Goal: Find specific page/section: Find specific page/section

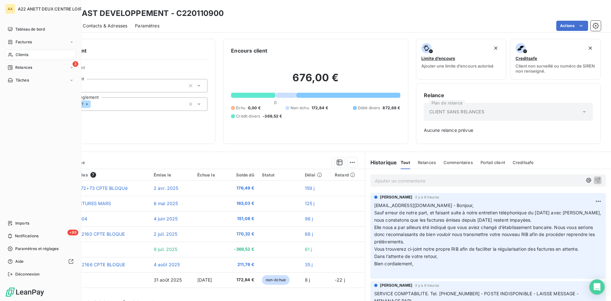
click at [19, 54] on span "Clients" at bounding box center [22, 55] width 13 height 6
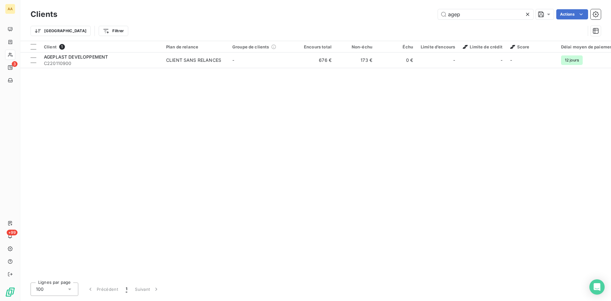
drag, startPoint x: 446, startPoint y: 18, endPoint x: 418, endPoint y: 18, distance: 28.0
click at [418, 18] on div "agep Actions" at bounding box center [333, 14] width 536 height 10
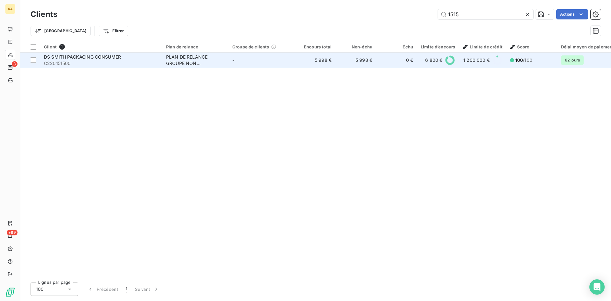
type input "1515"
click at [190, 64] on div "PLAN DE RELANCE GROUPE NON AUTOMATIQUE" at bounding box center [195, 60] width 59 height 13
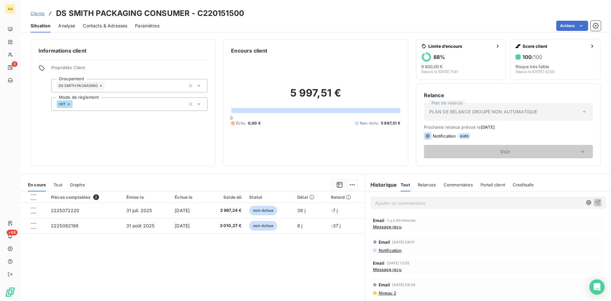
click at [375, 204] on p "Ajouter un commentaire ﻿" at bounding box center [478, 203] width 207 height 8
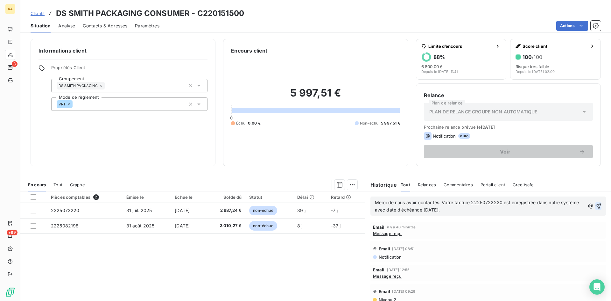
click at [595, 206] on icon "button" at bounding box center [597, 205] width 5 height 5
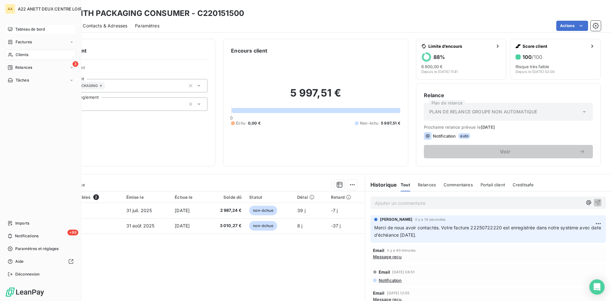
click at [24, 28] on span "Tableau de bord" at bounding box center [30, 29] width 30 height 6
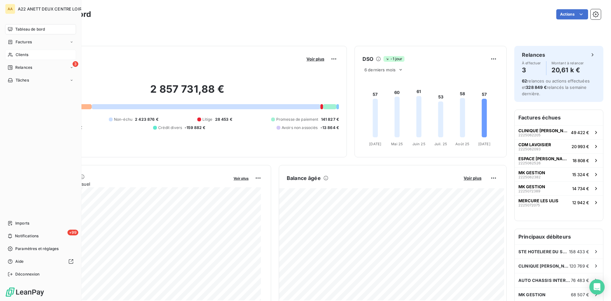
click at [19, 53] on span "Clients" at bounding box center [22, 55] width 13 height 6
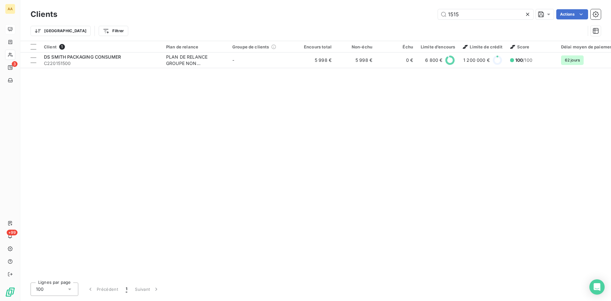
drag, startPoint x: 463, startPoint y: 15, endPoint x: 427, endPoint y: 17, distance: 35.3
click at [427, 17] on div "1515 Actions" at bounding box center [333, 14] width 536 height 10
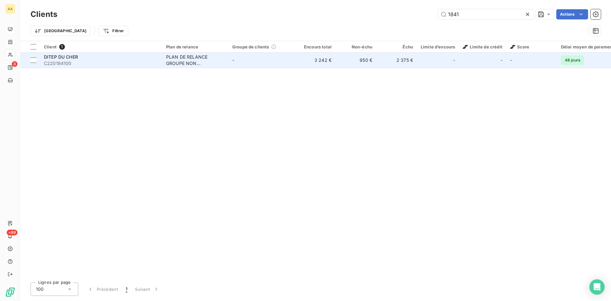
type input "1841"
click at [185, 57] on div "PLAN DE RELANCE GROUPE NON AUTOMATIQUE" at bounding box center [195, 60] width 59 height 13
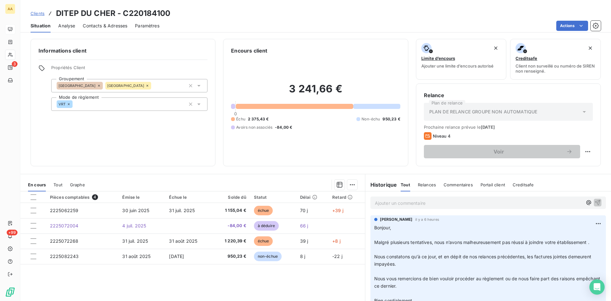
click at [375, 199] on p "Ajouter un commentaire ﻿" at bounding box center [478, 203] width 207 height 8
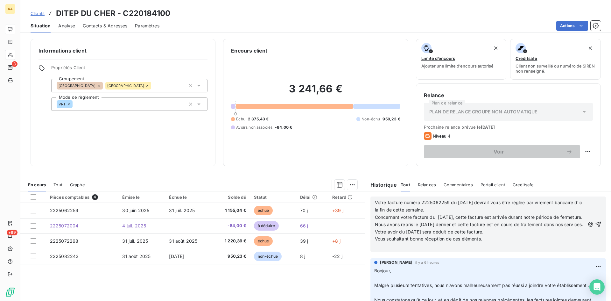
click at [378, 250] on p "﻿" at bounding box center [480, 245] width 210 height 7
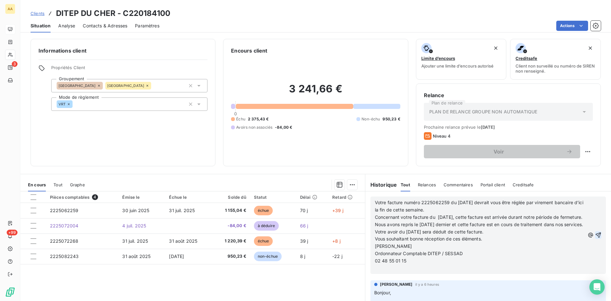
click at [595, 238] on icon "button" at bounding box center [597, 234] width 5 height 5
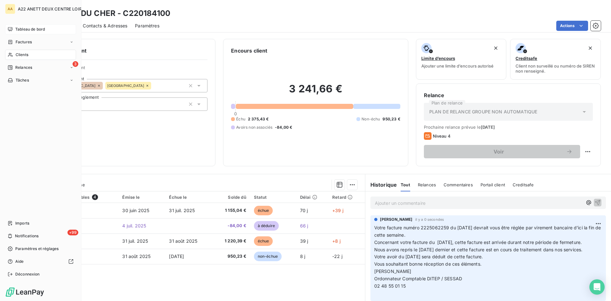
click at [21, 29] on span "Tableau de bord" at bounding box center [30, 29] width 30 height 6
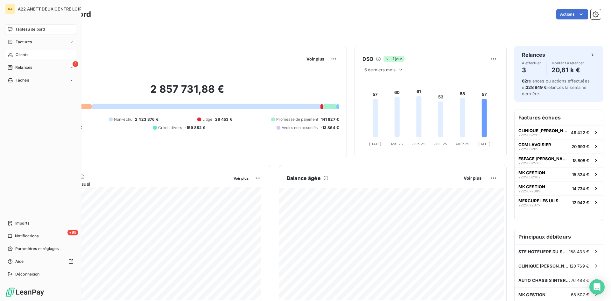
click at [18, 54] on span "Clients" at bounding box center [22, 55] width 13 height 6
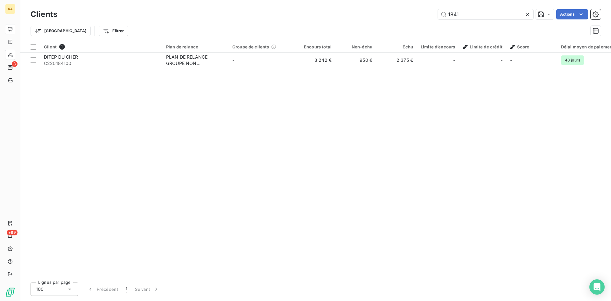
drag, startPoint x: 448, startPoint y: 23, endPoint x: 421, endPoint y: 22, distance: 27.0
click at [444, 23] on div "Clients 1841 Actions Trier Filtrer" at bounding box center [316, 24] width 570 height 33
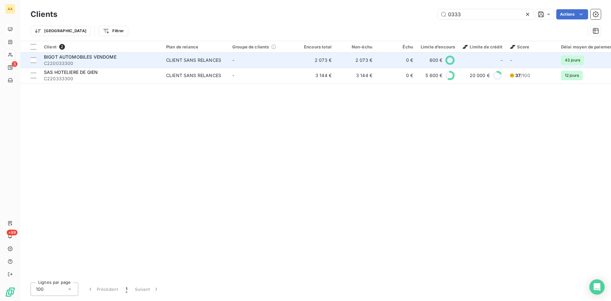
type input "0333"
click at [176, 59] on div "CLIENT SANS RELANCES" at bounding box center [193, 60] width 55 height 6
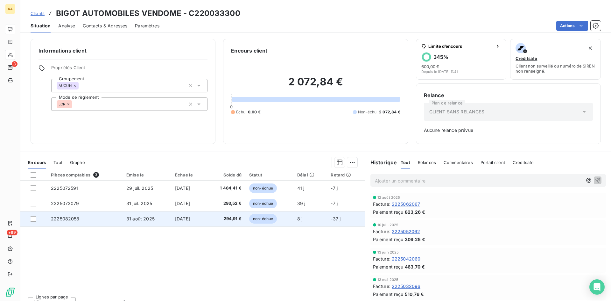
click at [73, 217] on span "2225082058" at bounding box center [65, 218] width 29 height 5
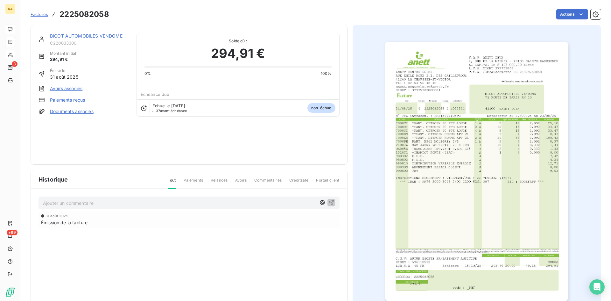
click at [481, 161] on img "button" at bounding box center [476, 171] width 183 height 259
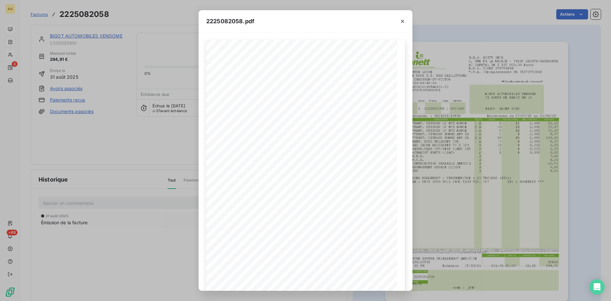
drag, startPoint x: 403, startPoint y: 19, endPoint x: 158, endPoint y: 15, distance: 245.6
click at [403, 20] on icon "button" at bounding box center [402, 21] width 6 height 6
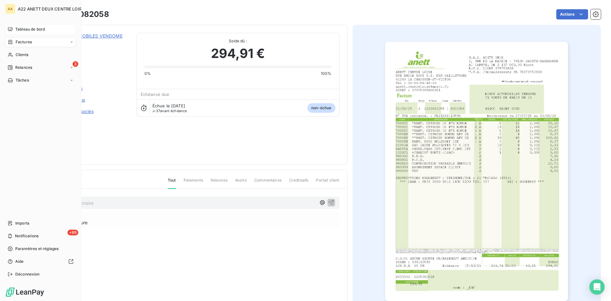
drag, startPoint x: 21, startPoint y: 54, endPoint x: 59, endPoint y: 44, distance: 38.6
click at [21, 54] on span "Clients" at bounding box center [22, 55] width 13 height 6
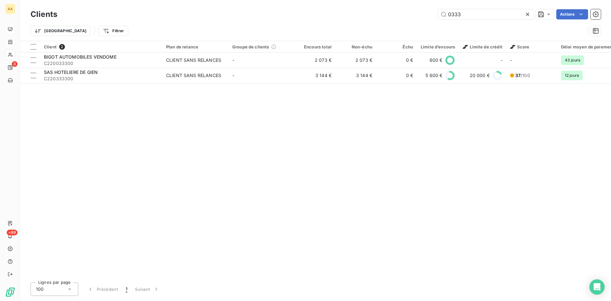
drag, startPoint x: 458, startPoint y: 19, endPoint x: 334, endPoint y: 17, distance: 124.4
click at [334, 17] on div "0333 Actions" at bounding box center [333, 14] width 536 height 10
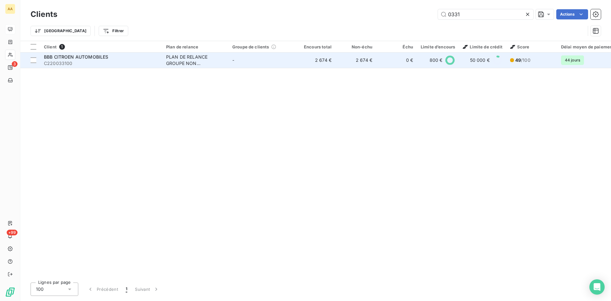
type input "0331"
click at [186, 56] on div "PLAN DE RELANCE GROUPE NON AUTOMATIQUE" at bounding box center [195, 60] width 59 height 13
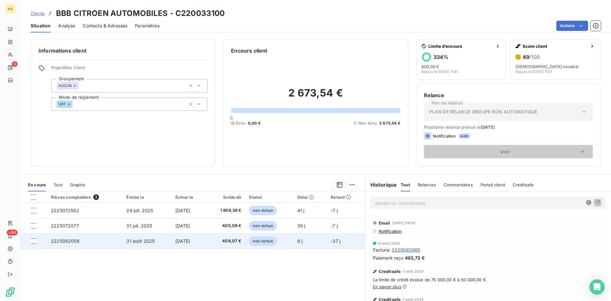
click at [60, 240] on span "2225082056" at bounding box center [65, 240] width 29 height 5
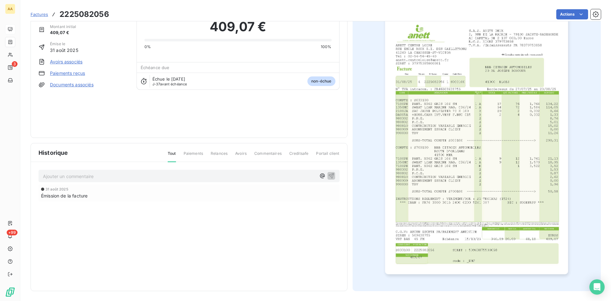
scroll to position [27, 0]
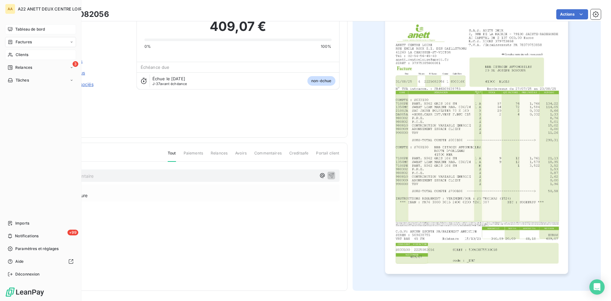
click at [19, 54] on span "Clients" at bounding box center [22, 55] width 13 height 6
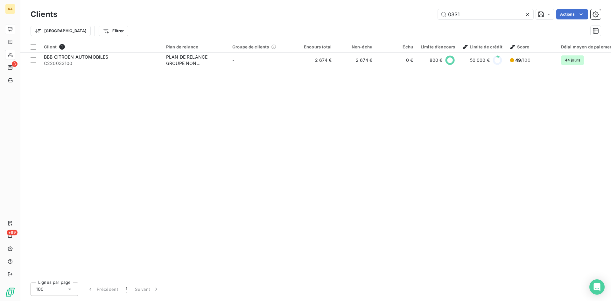
drag, startPoint x: 458, startPoint y: 15, endPoint x: 436, endPoint y: 15, distance: 22.0
click at [436, 15] on div "0331 Actions" at bounding box center [333, 14] width 536 height 10
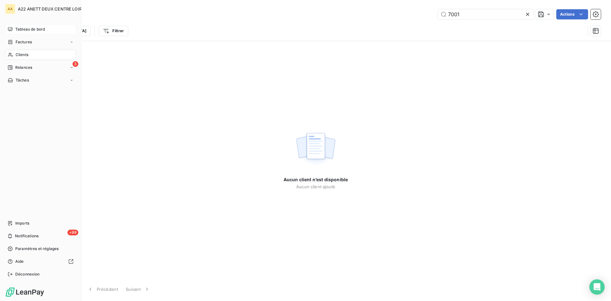
click at [24, 55] on span "Clients" at bounding box center [22, 55] width 13 height 6
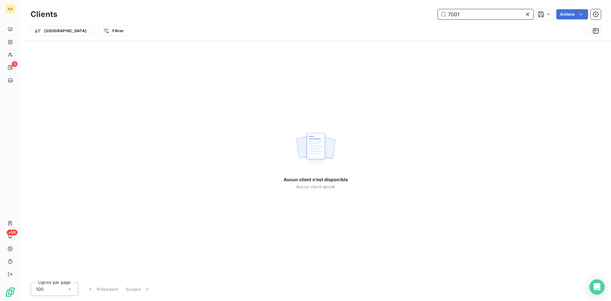
drag, startPoint x: 443, startPoint y: 14, endPoint x: 429, endPoint y: 16, distance: 14.1
click at [429, 16] on div "7001 Actions" at bounding box center [333, 14] width 536 height 10
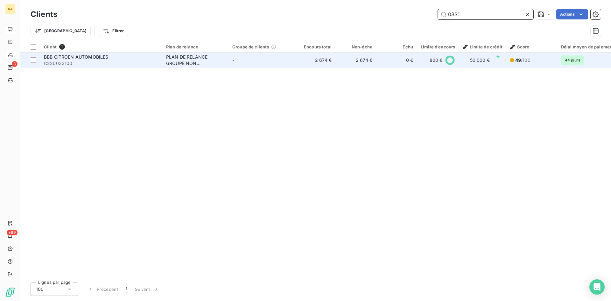
type input "0331"
click at [179, 60] on div "PLAN DE RELANCE GROUPE NON AUTOMATIQUE" at bounding box center [195, 60] width 59 height 13
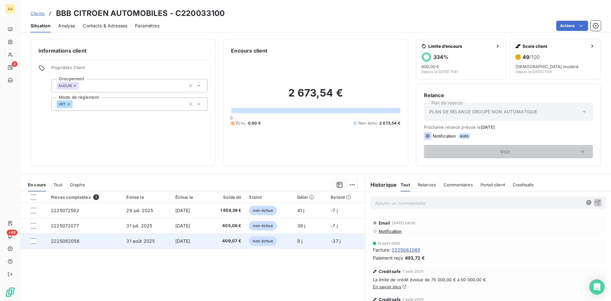
click at [62, 240] on span "2225082056" at bounding box center [65, 240] width 29 height 5
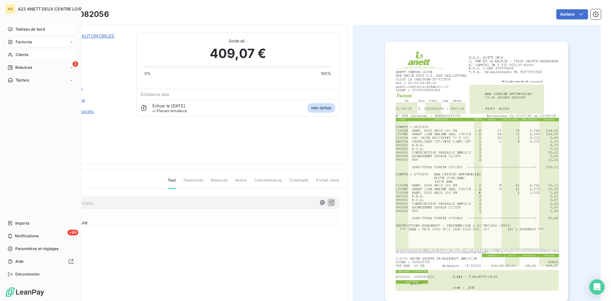
click at [23, 55] on span "Clients" at bounding box center [22, 55] width 13 height 6
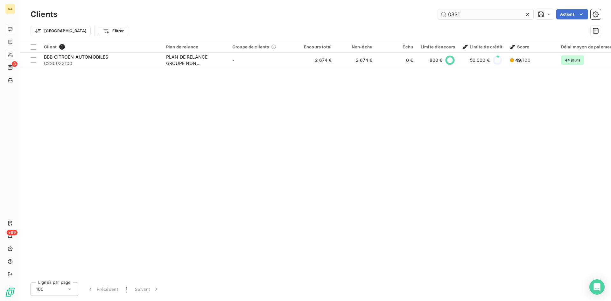
click at [457, 12] on input "0331" at bounding box center [485, 14] width 95 height 10
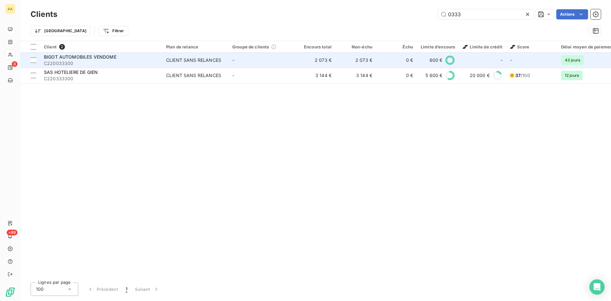
type input "0333"
click at [178, 57] on div "CLIENT SANS RELANCES" at bounding box center [193, 60] width 55 height 6
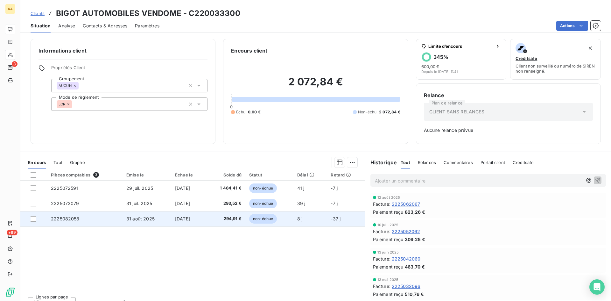
click at [70, 217] on span "2225082058" at bounding box center [65, 218] width 29 height 5
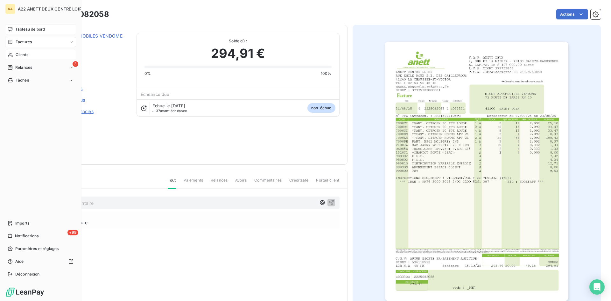
click at [24, 31] on span "Tableau de bord" at bounding box center [30, 29] width 30 height 6
